Goal: Information Seeking & Learning: Check status

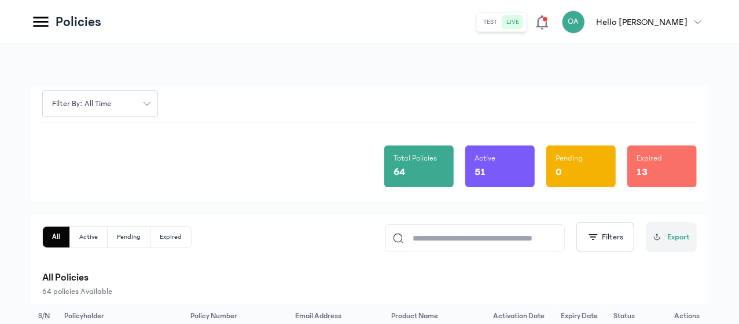
scroll to position [34, 0]
click at [739, 91] on html "MyCoverAi Get Started DASHBOARD Analytics ADMIN Sales Policies Claims Customers…" at bounding box center [369, 162] width 739 height 324
drag, startPoint x: 739, startPoint y: 69, endPoint x: 739, endPoint y: 79, distance: 10.4
click at [739, 79] on html "MyCoverAi Get Started DASHBOARD Analytics ADMIN Sales Policies Claims Customers…" at bounding box center [369, 162] width 739 height 324
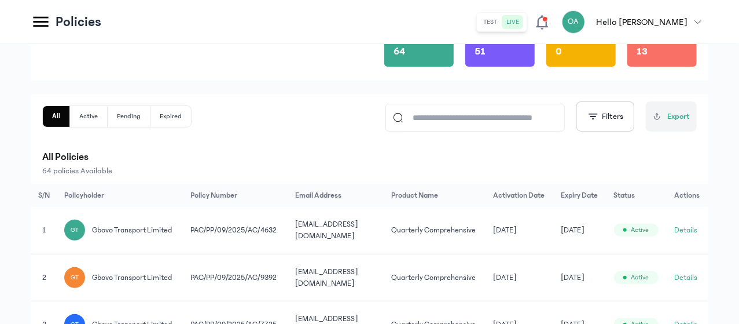
scroll to position [118, 0]
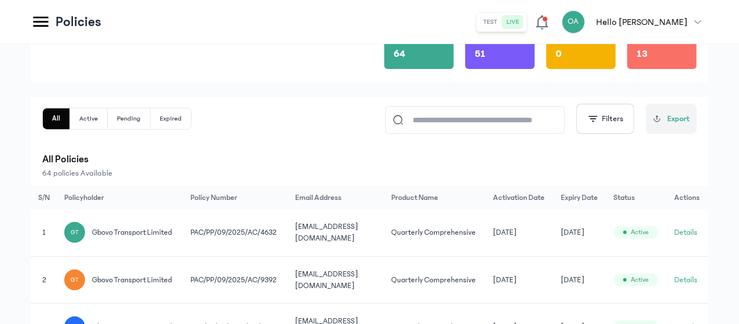
click at [493, 165] on p "All Policies" at bounding box center [369, 159] width 655 height 16
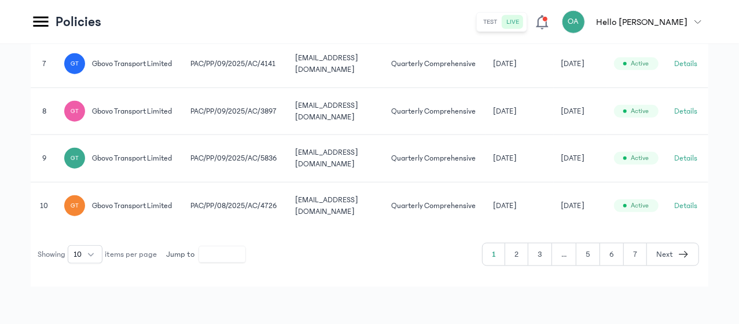
scroll to position [687, 0]
click at [521, 257] on button "2" at bounding box center [516, 254] width 23 height 22
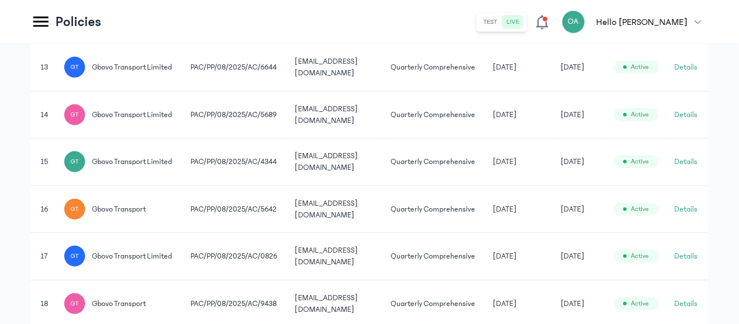
scroll to position [687, 0]
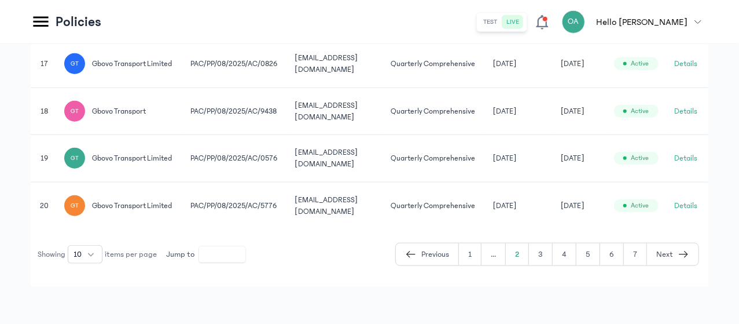
click at [570, 262] on button "4" at bounding box center [565, 254] width 24 height 22
click at [636, 255] on button "7" at bounding box center [635, 254] width 23 height 22
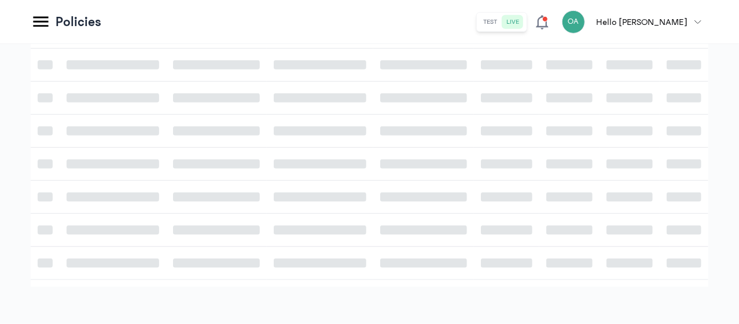
scroll to position [323, 0]
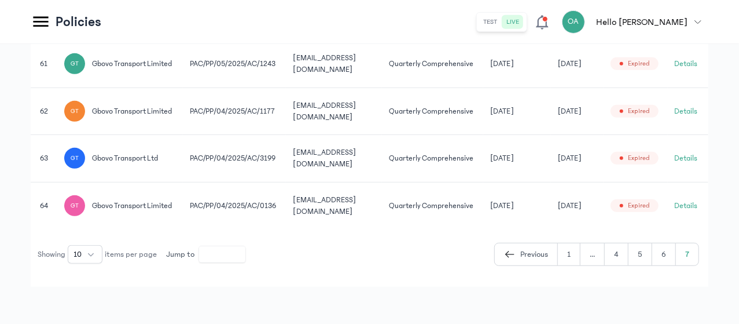
click at [696, 200] on button "Details" at bounding box center [686, 206] width 23 height 12
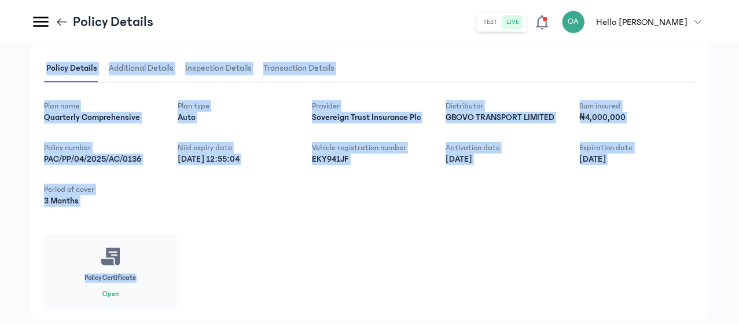
scroll to position [247, 0]
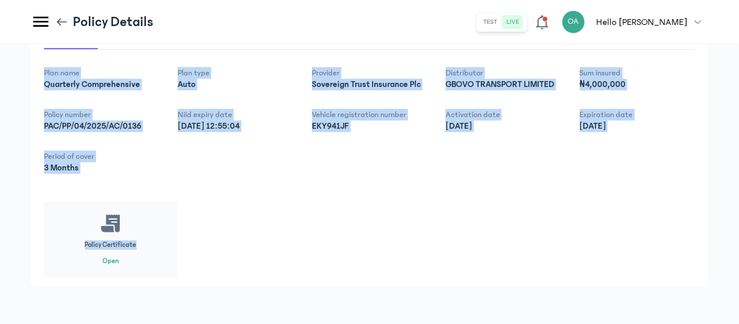
drag, startPoint x: 739, startPoint y: 172, endPoint x: 623, endPoint y: 269, distance: 151.2
click at [623, 269] on div "Policy Owner details First name [PERSON_NAME] Last name Transport limited Email…" at bounding box center [369, 71] width 739 height 504
click at [623, 269] on div "Plan name Quarterly Comprehensive Plan type Auto Provider Sovereign Trust Insur…" at bounding box center [369, 172] width 651 height 210
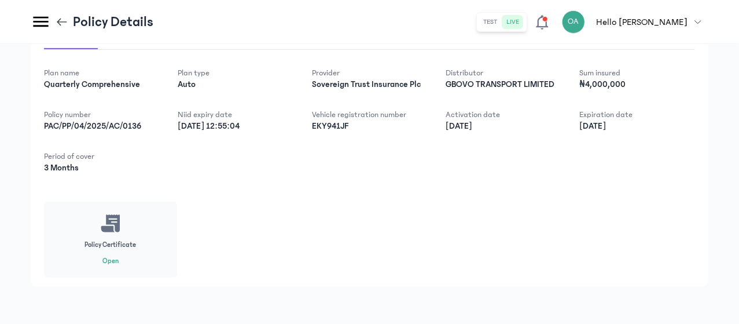
click at [68, 20] on icon at bounding box center [62, 22] width 13 height 13
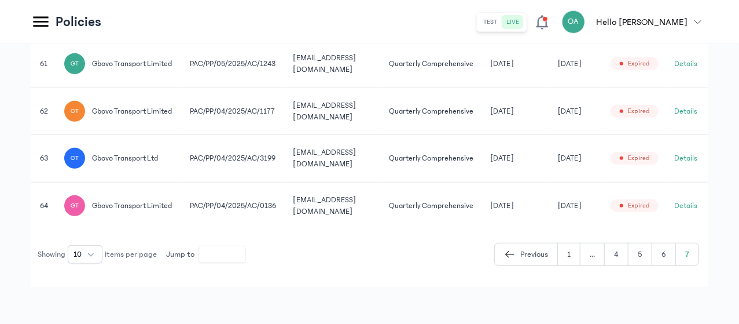
scroll to position [0, 89]
click at [695, 152] on button "Details" at bounding box center [686, 158] width 23 height 12
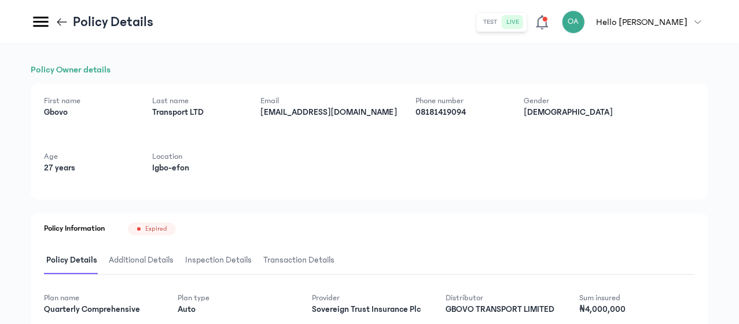
click at [568, 193] on div "First name [PERSON_NAME] Last name Transport LTD Email [EMAIL_ADDRESS][DOMAIN_N…" at bounding box center [370, 141] width 678 height 116
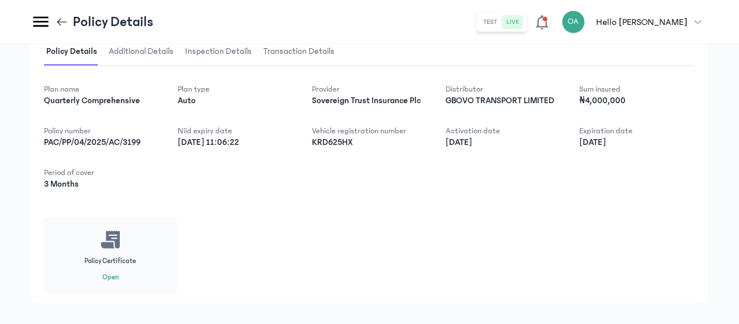
scroll to position [232, 0]
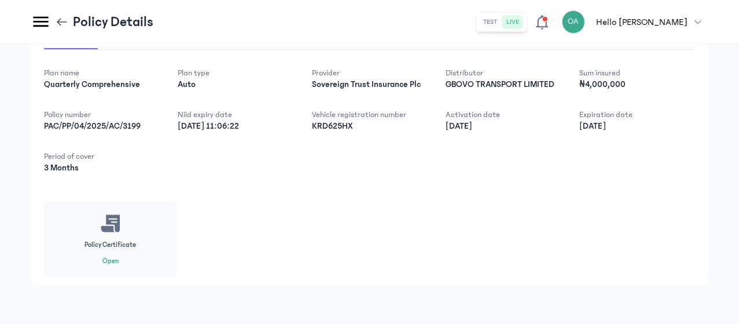
click at [173, 23] on header "Policy Details test live OA Hello [PERSON_NAME] [PERSON_NAME] [EMAIL_ADDRESS][D…" at bounding box center [369, 22] width 739 height 44
click at [68, 21] on icon at bounding box center [62, 22] width 13 height 13
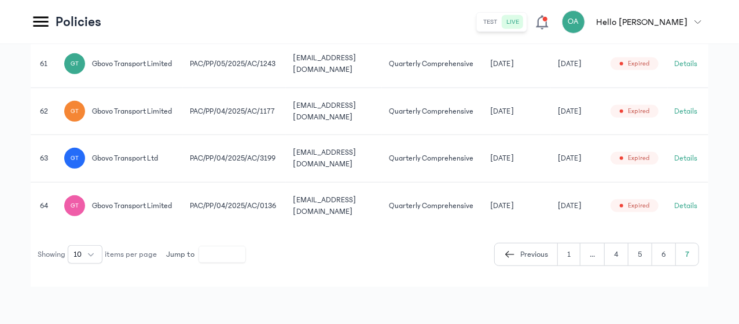
scroll to position [0, 89]
click at [690, 105] on button "Details" at bounding box center [686, 111] width 23 height 12
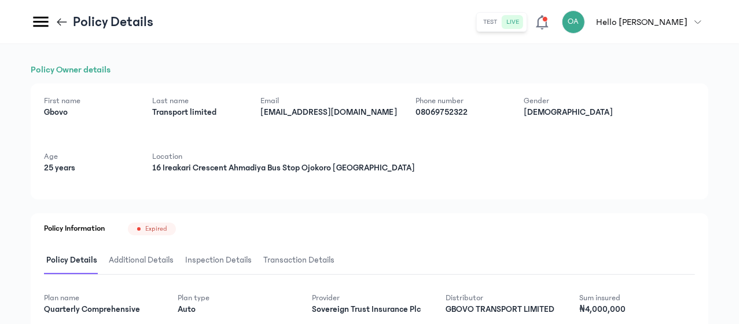
click at [628, 210] on div "Policy Owner details First name [PERSON_NAME] Last name Transport limited Email…" at bounding box center [370, 287] width 678 height 449
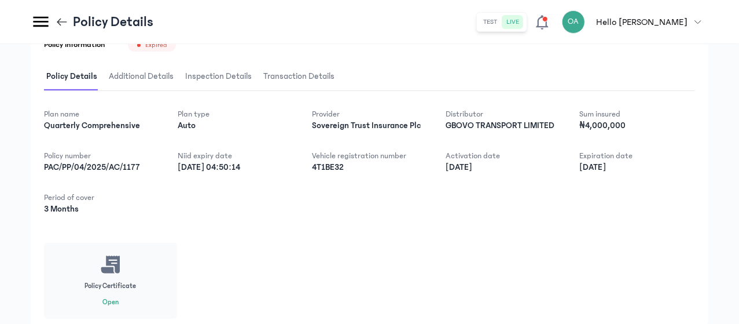
scroll to position [185, 0]
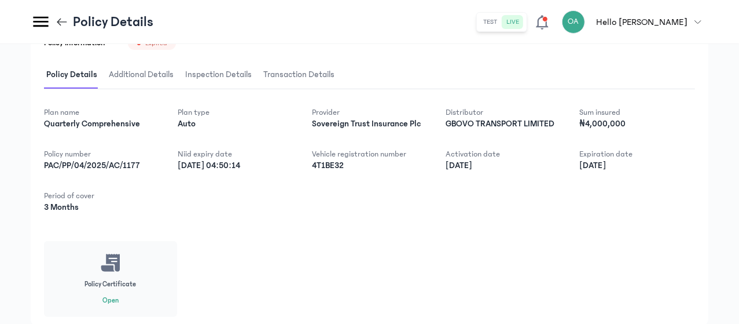
click at [100, 63] on span "Policy Details" at bounding box center [72, 74] width 56 height 27
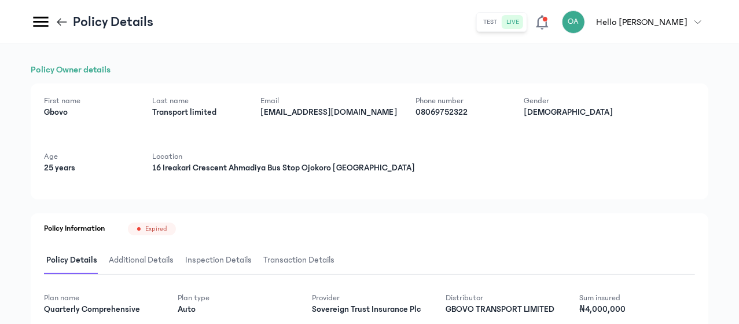
click at [68, 19] on icon at bounding box center [62, 22] width 13 height 13
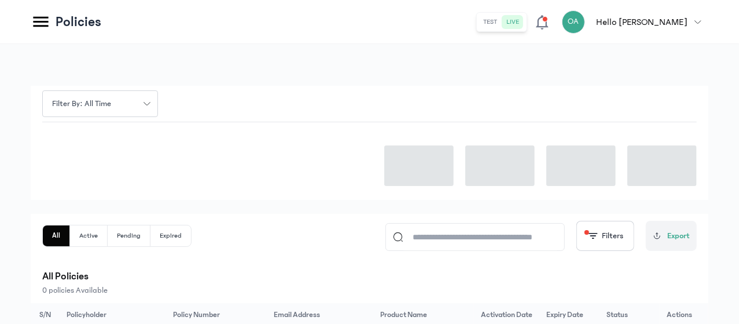
scroll to position [323, 0]
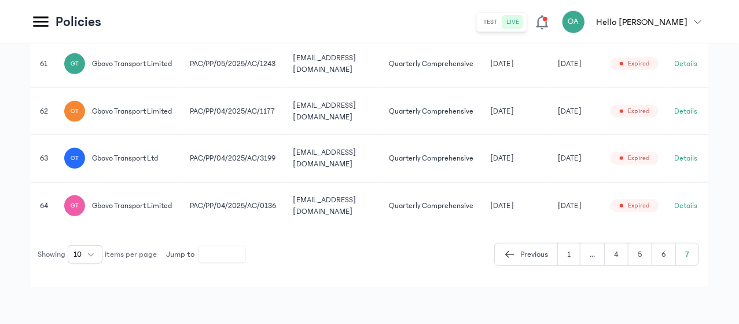
click at [604, 224] on td "[DATE]" at bounding box center [577, 205] width 53 height 47
click at [620, 255] on button "4" at bounding box center [617, 254] width 24 height 22
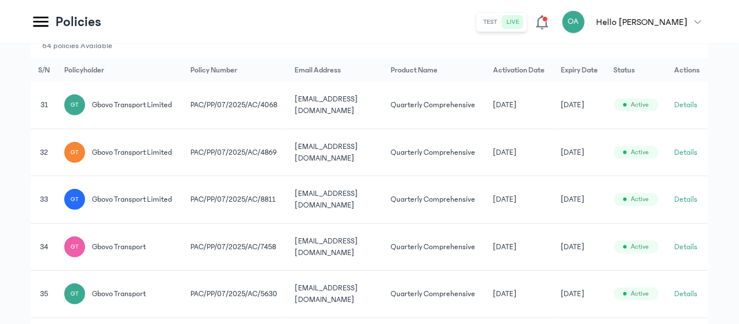
scroll to position [248, 0]
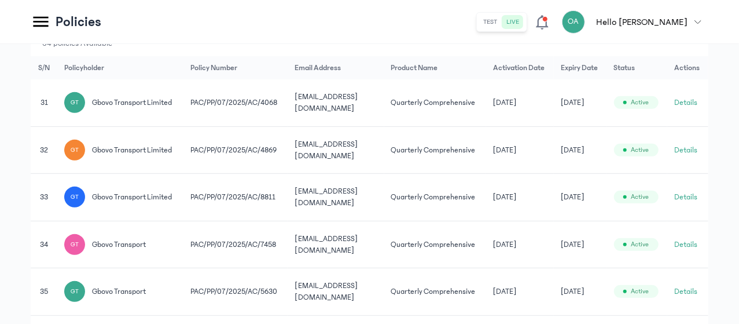
click at [668, 126] on td "Active" at bounding box center [637, 102] width 61 height 47
click at [691, 108] on button "Details" at bounding box center [686, 103] width 23 height 12
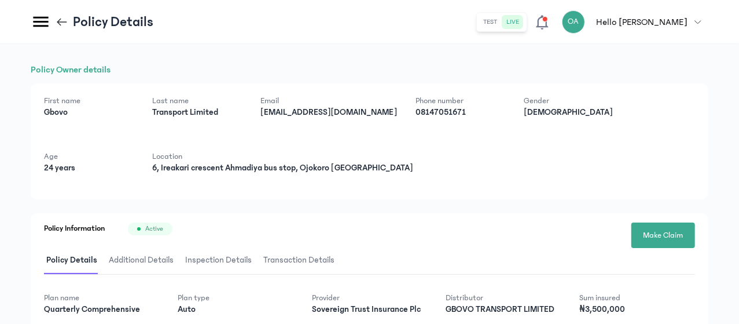
click at [638, 185] on div "First name [PERSON_NAME] Last name Transport Limited Email [EMAIL_ADDRESS][DOMA…" at bounding box center [370, 141] width 678 height 116
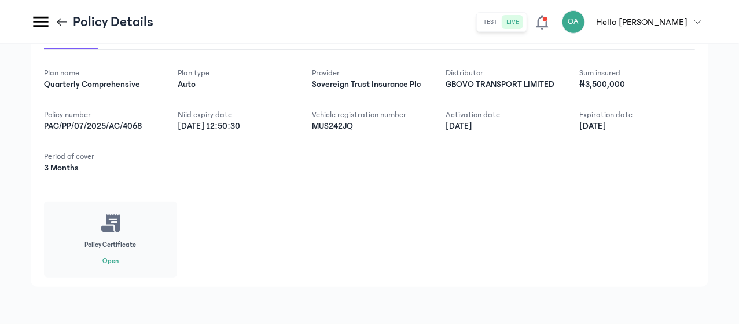
scroll to position [247, 0]
click at [68, 20] on icon at bounding box center [62, 22] width 13 height 13
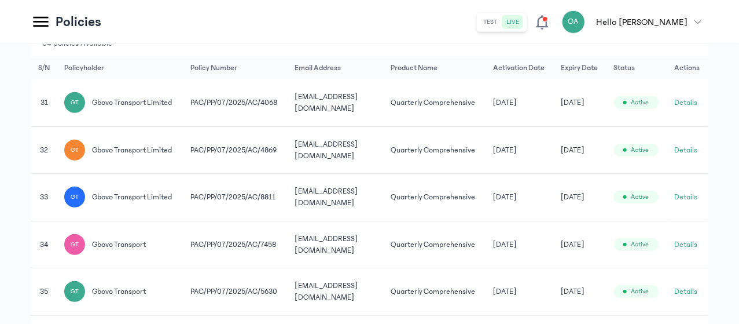
scroll to position [249, 0]
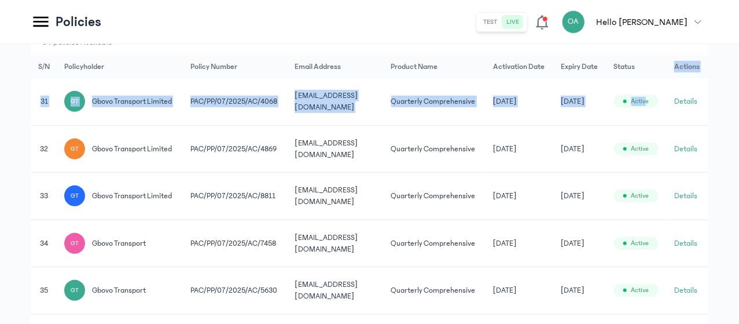
drag, startPoint x: 739, startPoint y: 96, endPoint x: 732, endPoint y: 58, distance: 37.7
click at [732, 58] on div "Filter by: all time Total Policies 64 Active 51 Pending 0 Expired 13 All Active…" at bounding box center [369, 219] width 739 height 849
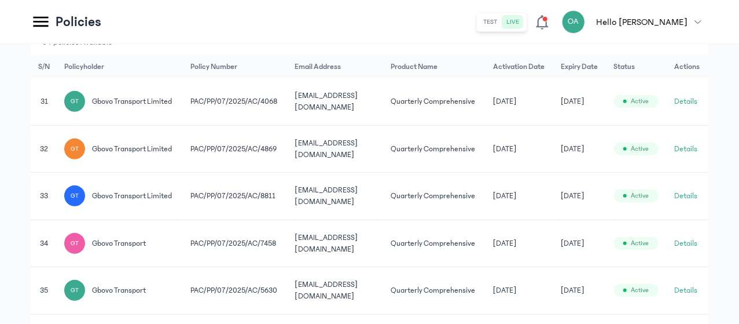
click at [449, 30] on header "Policies test live OA Hello [PERSON_NAME] [PERSON_NAME] [EMAIL_ADDRESS][DOMAIN_…" at bounding box center [369, 22] width 739 height 44
